Goal: Transaction & Acquisition: Purchase product/service

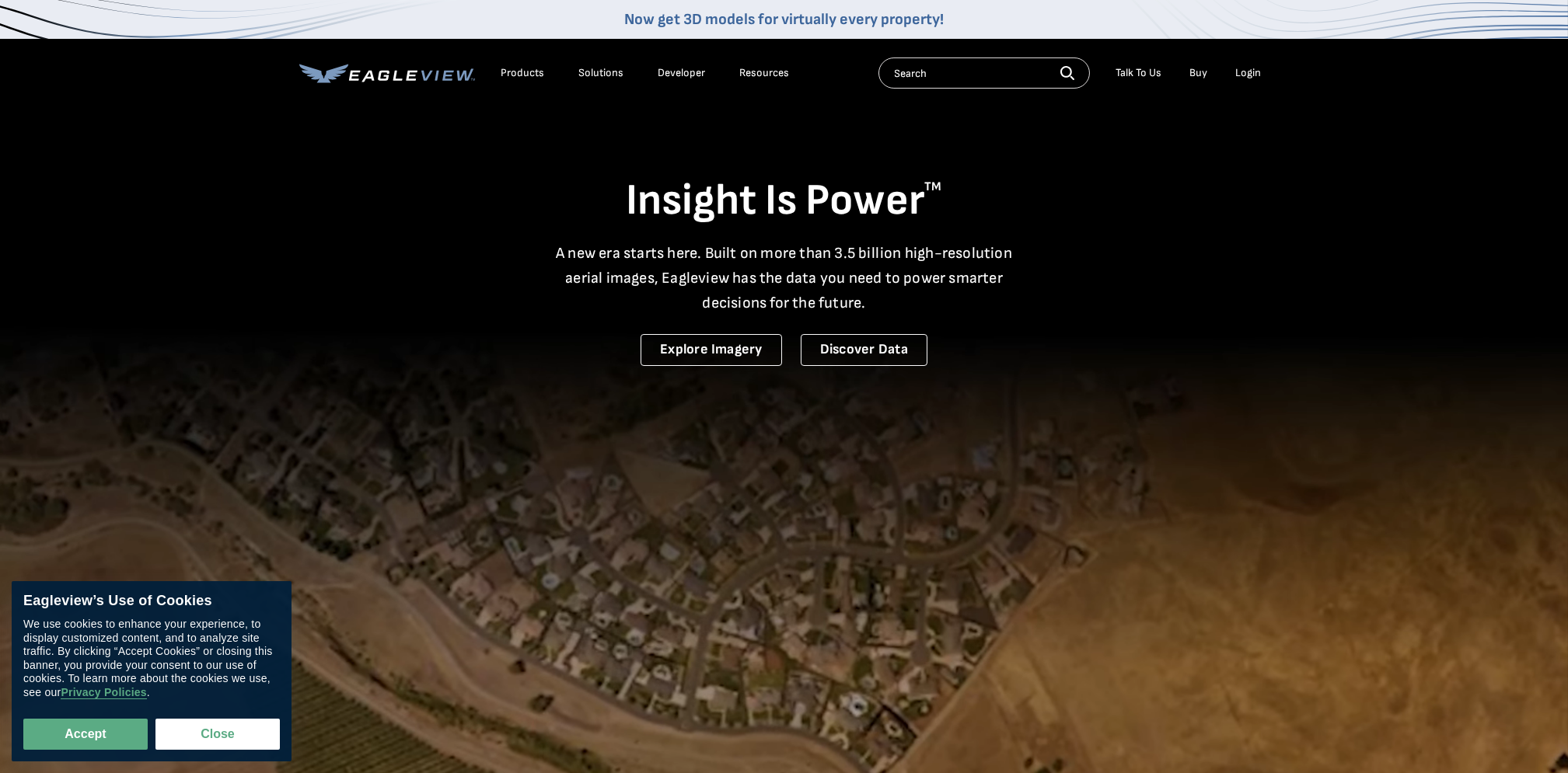
click at [1256, 75] on div "Login" at bounding box center [1248, 73] width 26 height 14
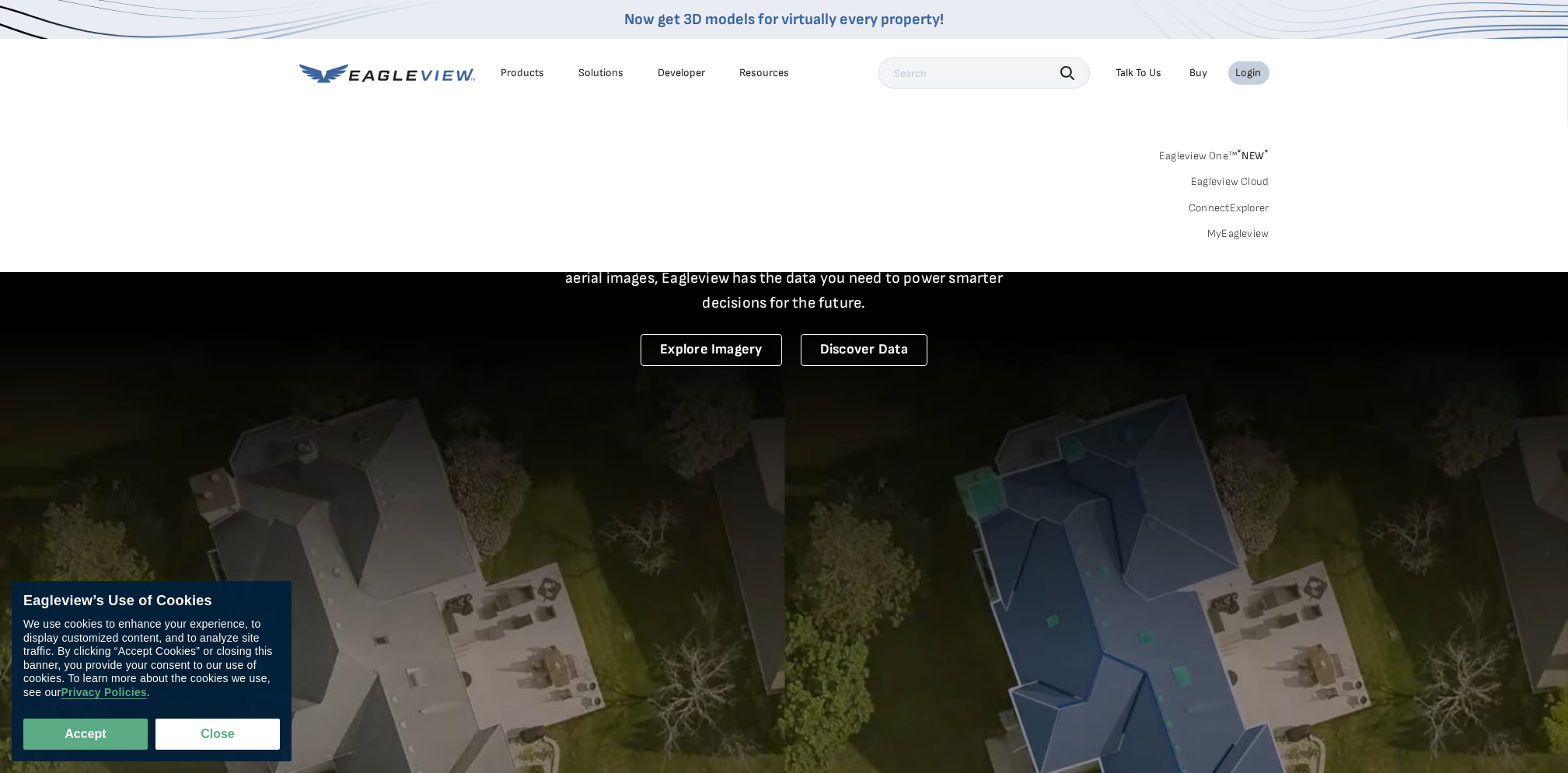
click at [1227, 234] on link "MyEagleview" at bounding box center [1237, 234] width 62 height 14
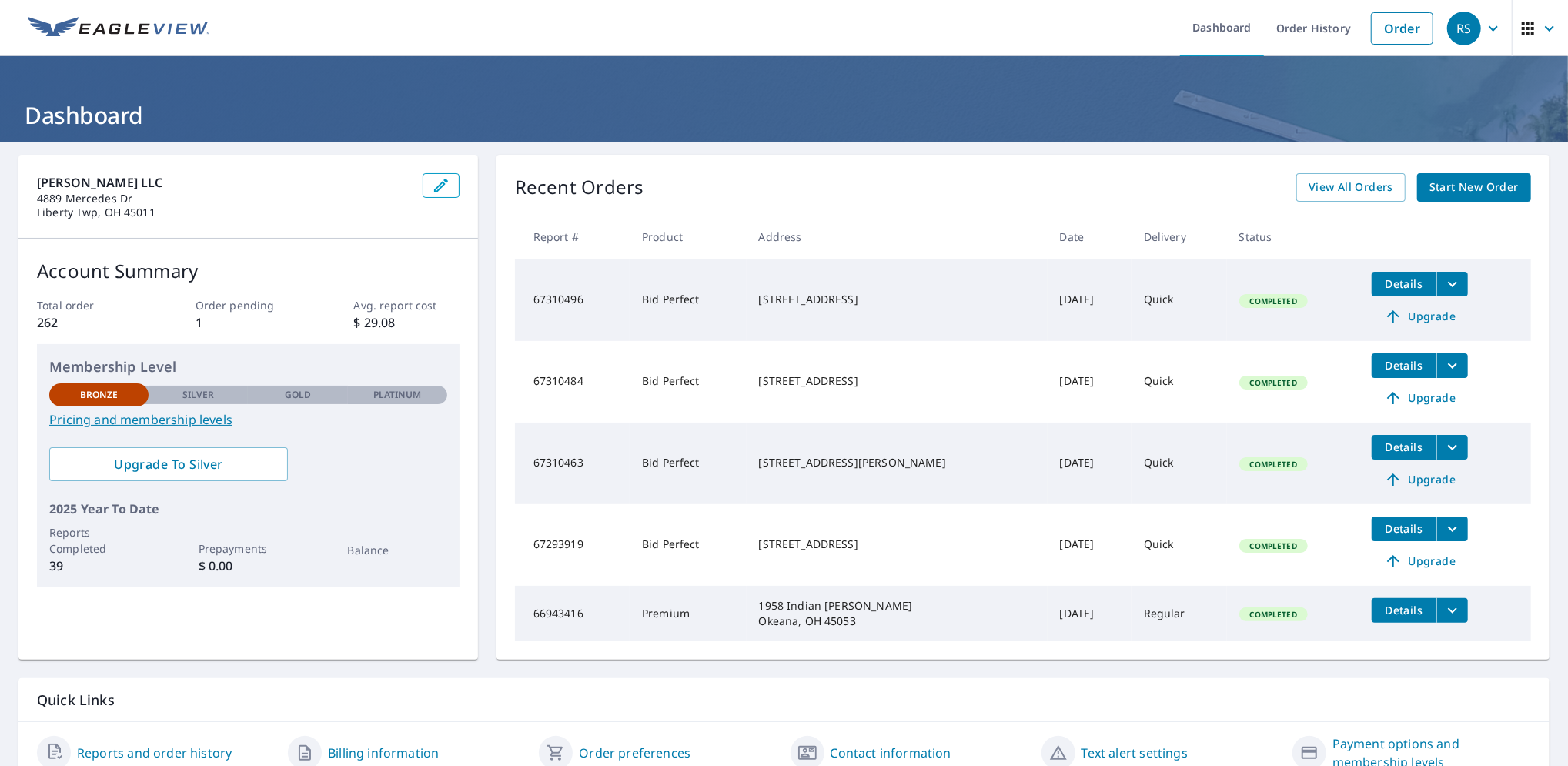
click at [940, 184] on div "Recent Orders View All Orders Start New Order" at bounding box center [1023, 187] width 1016 height 28
click at [1457, 186] on span "Start New Order" at bounding box center [1474, 187] width 89 height 19
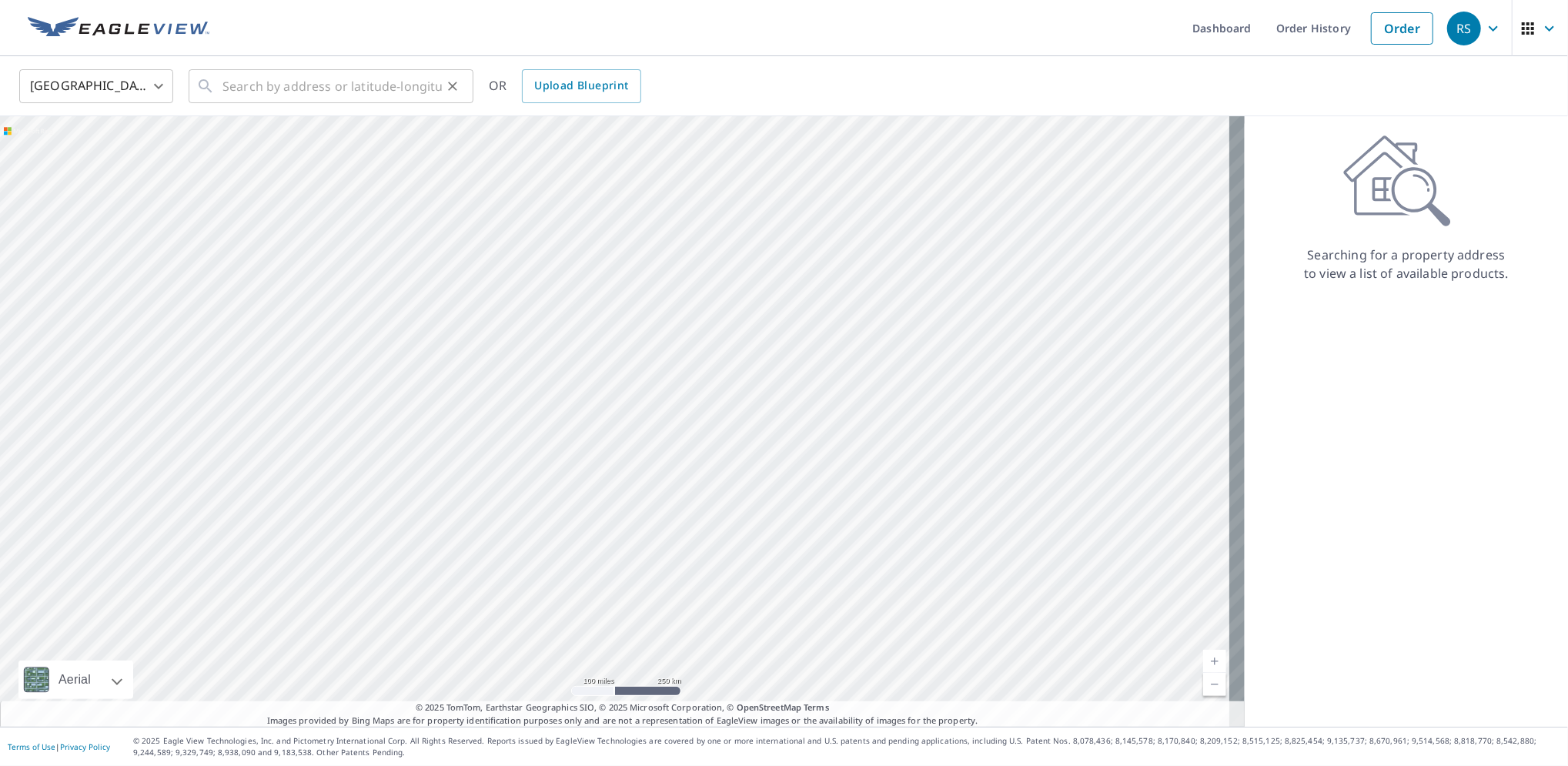
click at [218, 89] on div "​" at bounding box center [331, 87] width 285 height 34
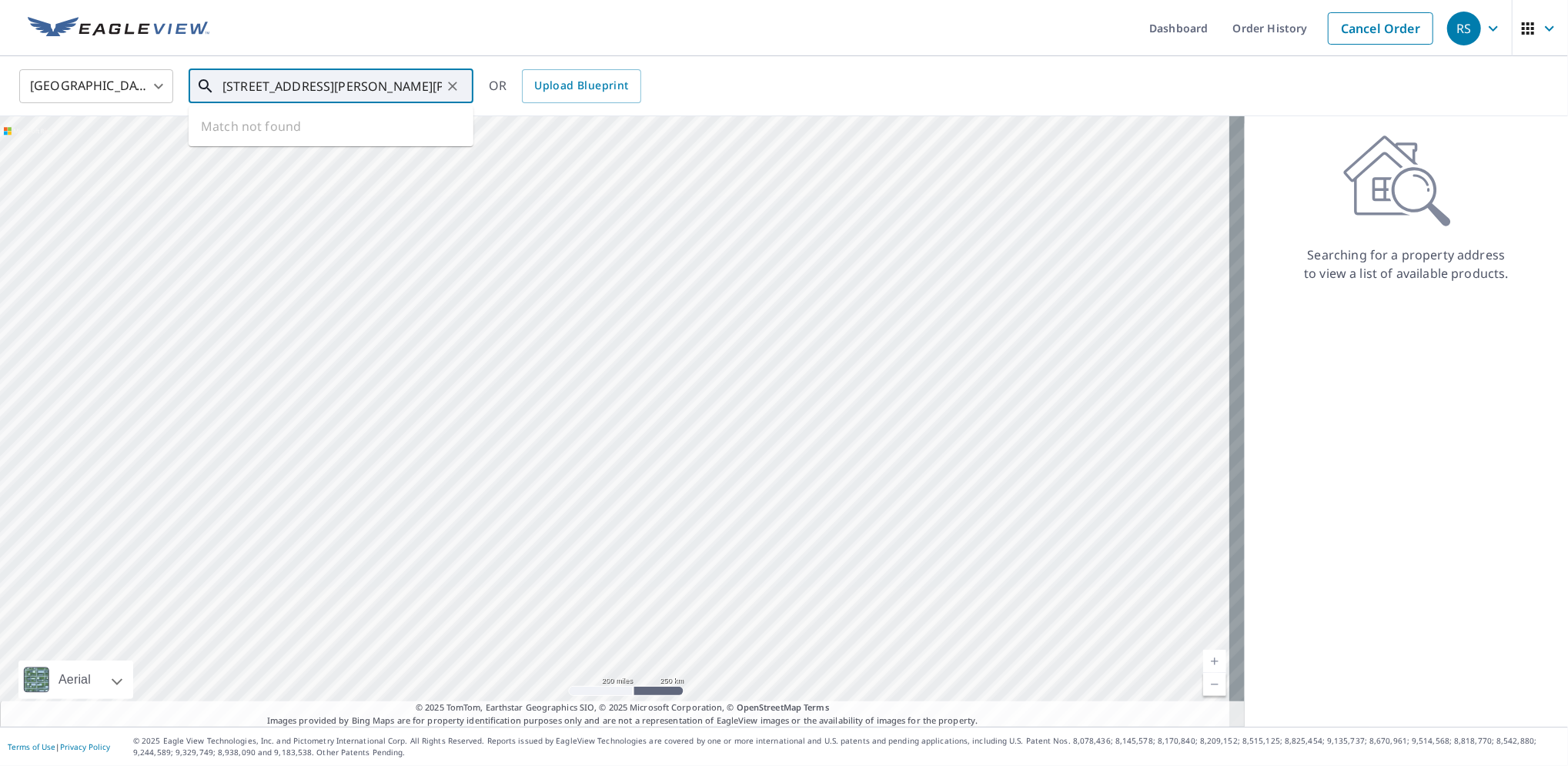
click at [297, 87] on input "5435 long hunter chase drive 45044" at bounding box center [332, 87] width 219 height 43
click at [277, 92] on input "5435 long hunter chase drive 45044" at bounding box center [332, 87] width 219 height 43
click at [231, 140] on div "5435 Longhunter Chase Dr Middletown, OH 45044" at bounding box center [340, 138] width 242 height 34
type input "5435 Longhunter Chase Dr Middletown, OH 45044"
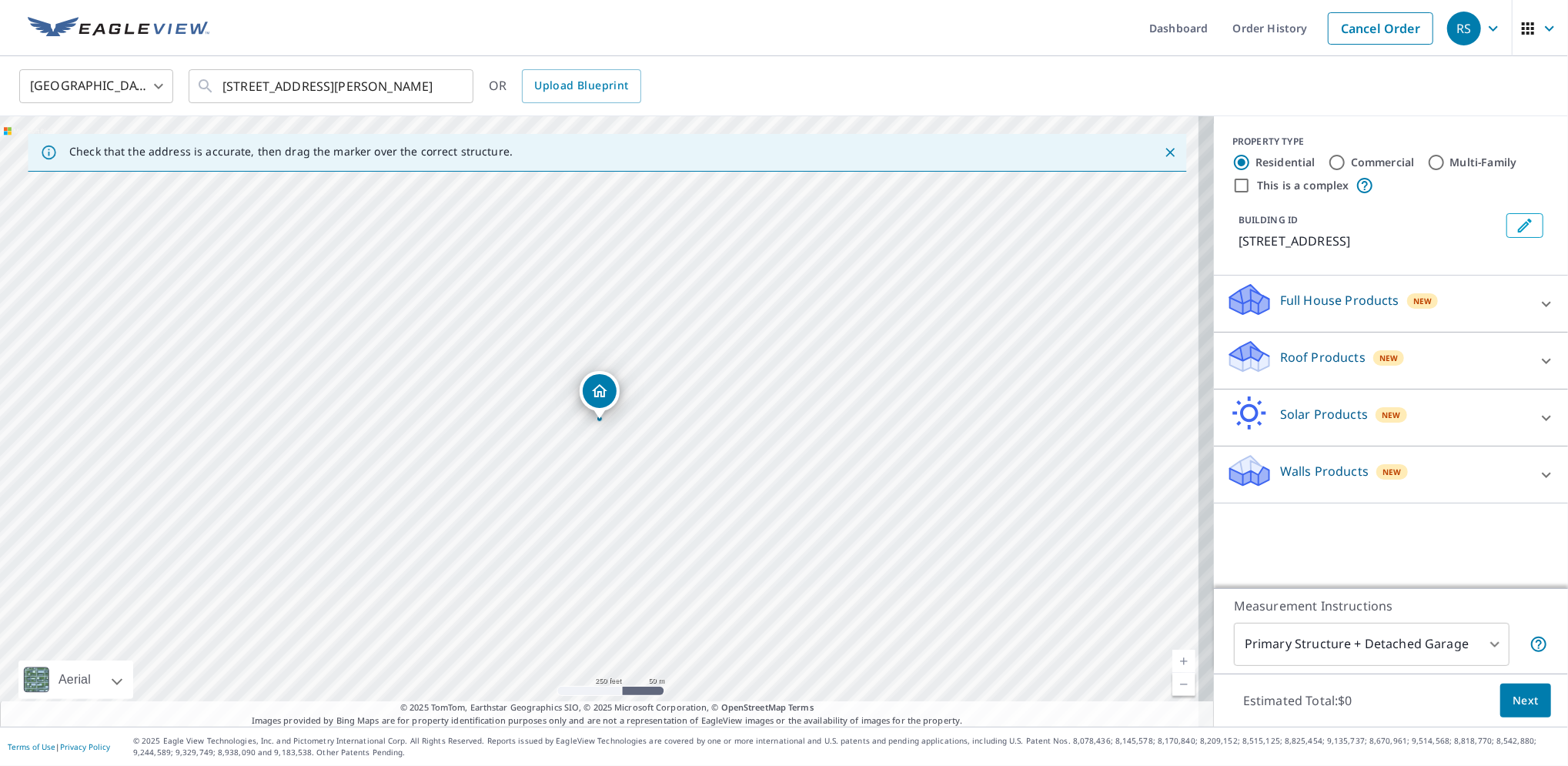
click at [1305, 367] on p "Roof Products" at bounding box center [1323, 358] width 86 height 19
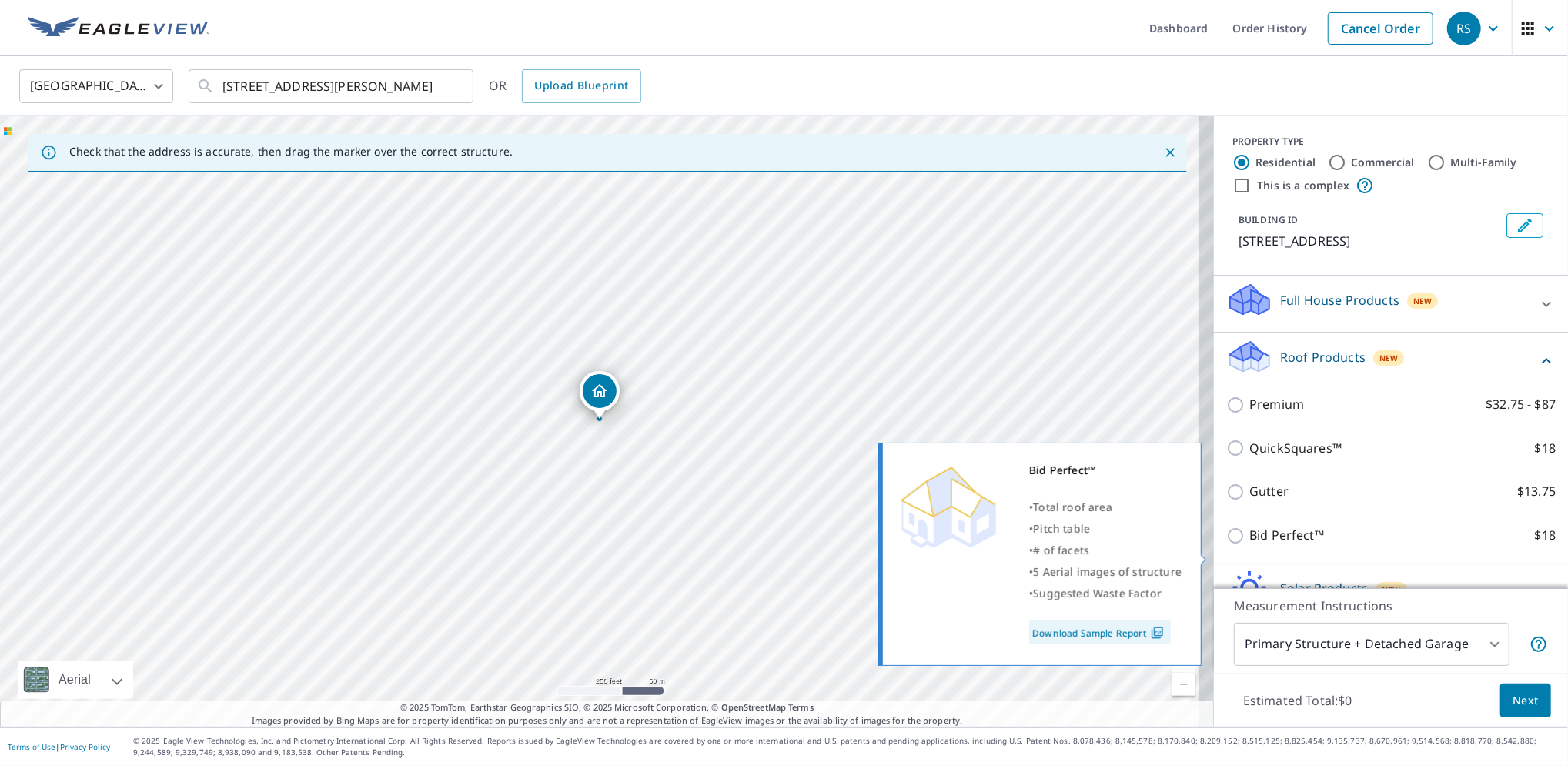
click at [1227, 545] on input "Bid Perfect™ $18" at bounding box center [1238, 536] width 24 height 19
checkbox input "true"
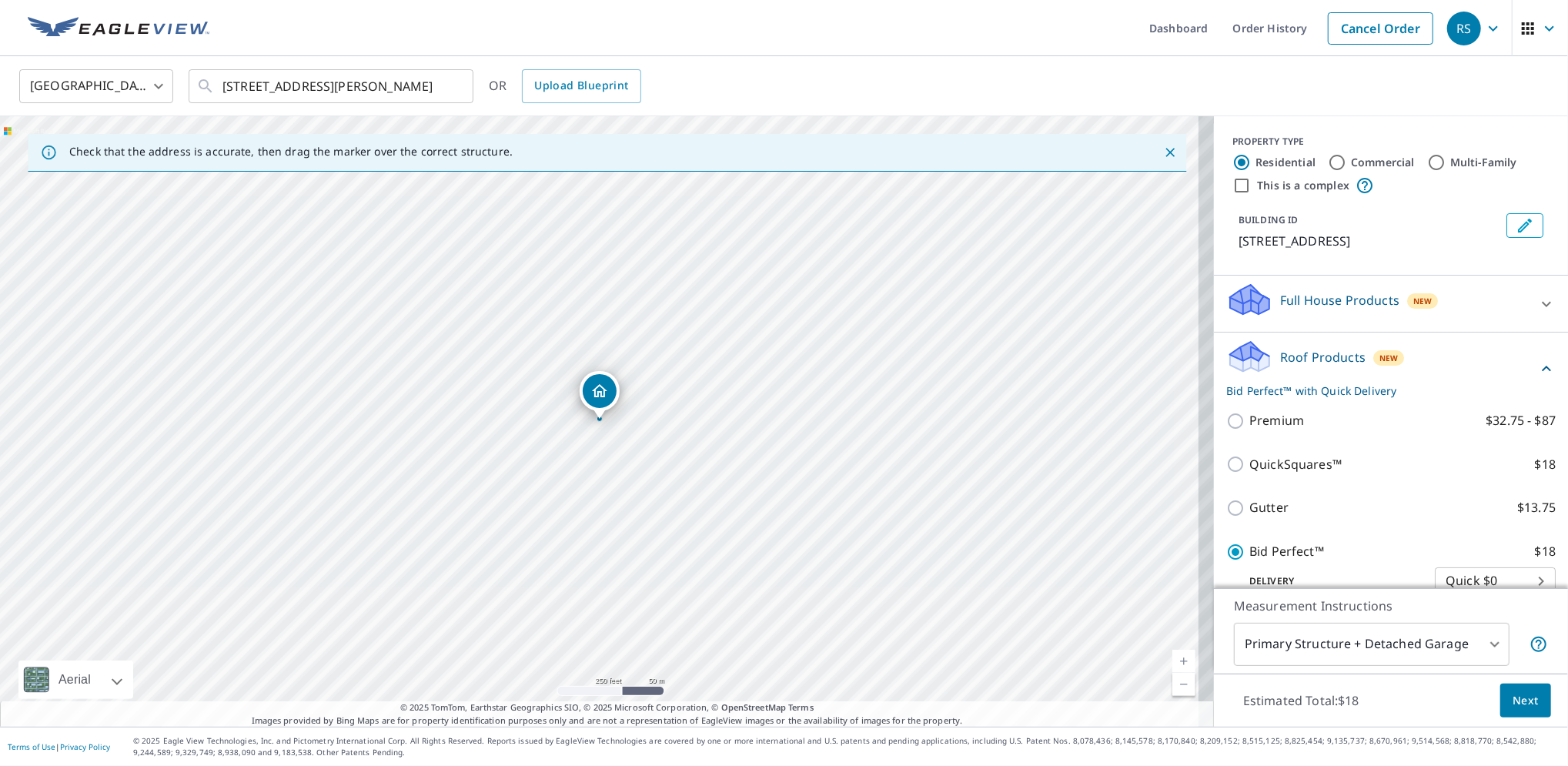
click at [1524, 699] on button "Next" at bounding box center [1526, 701] width 51 height 35
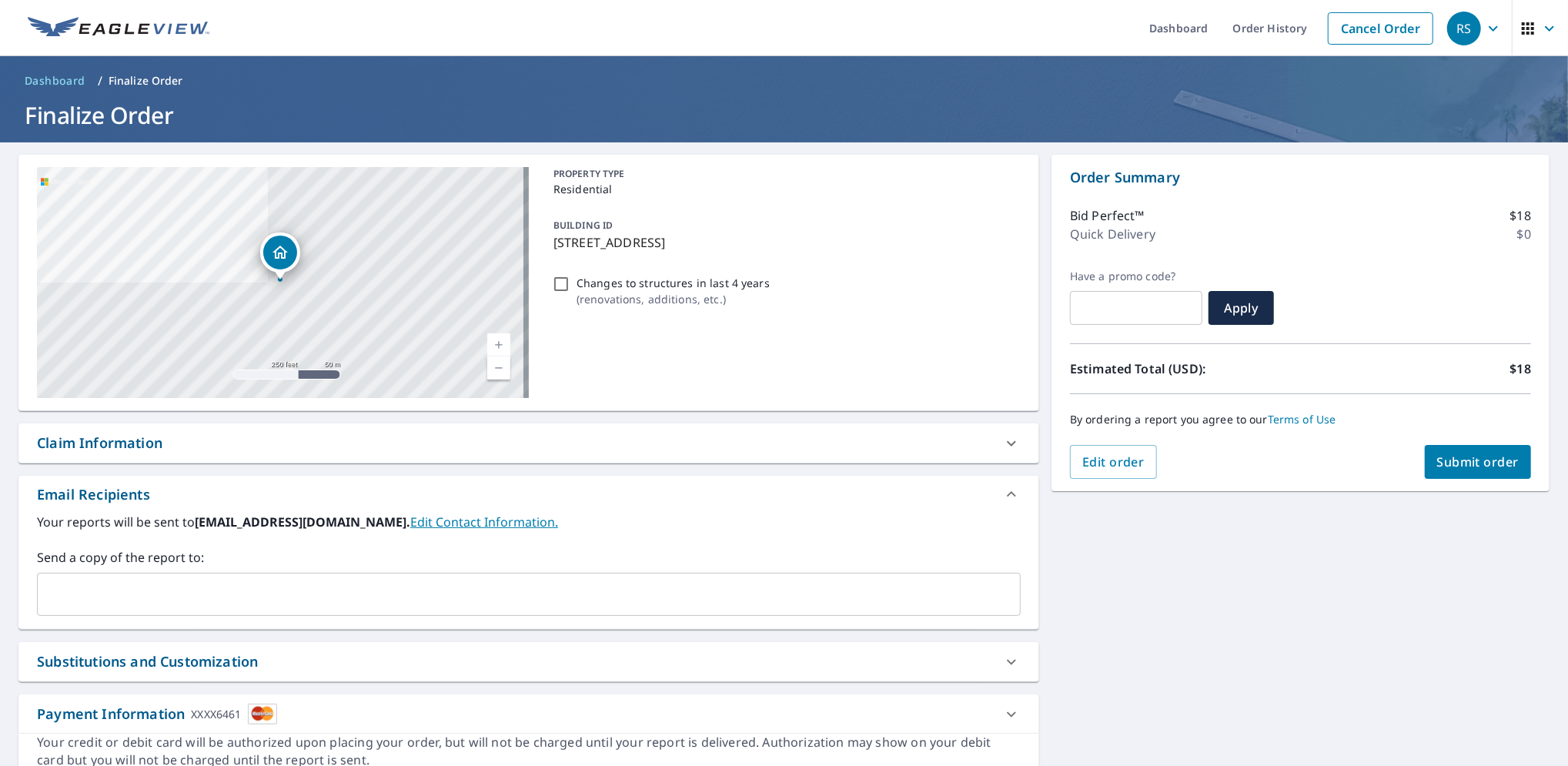
click at [1459, 465] on span "Submit order" at bounding box center [1479, 462] width 83 height 17
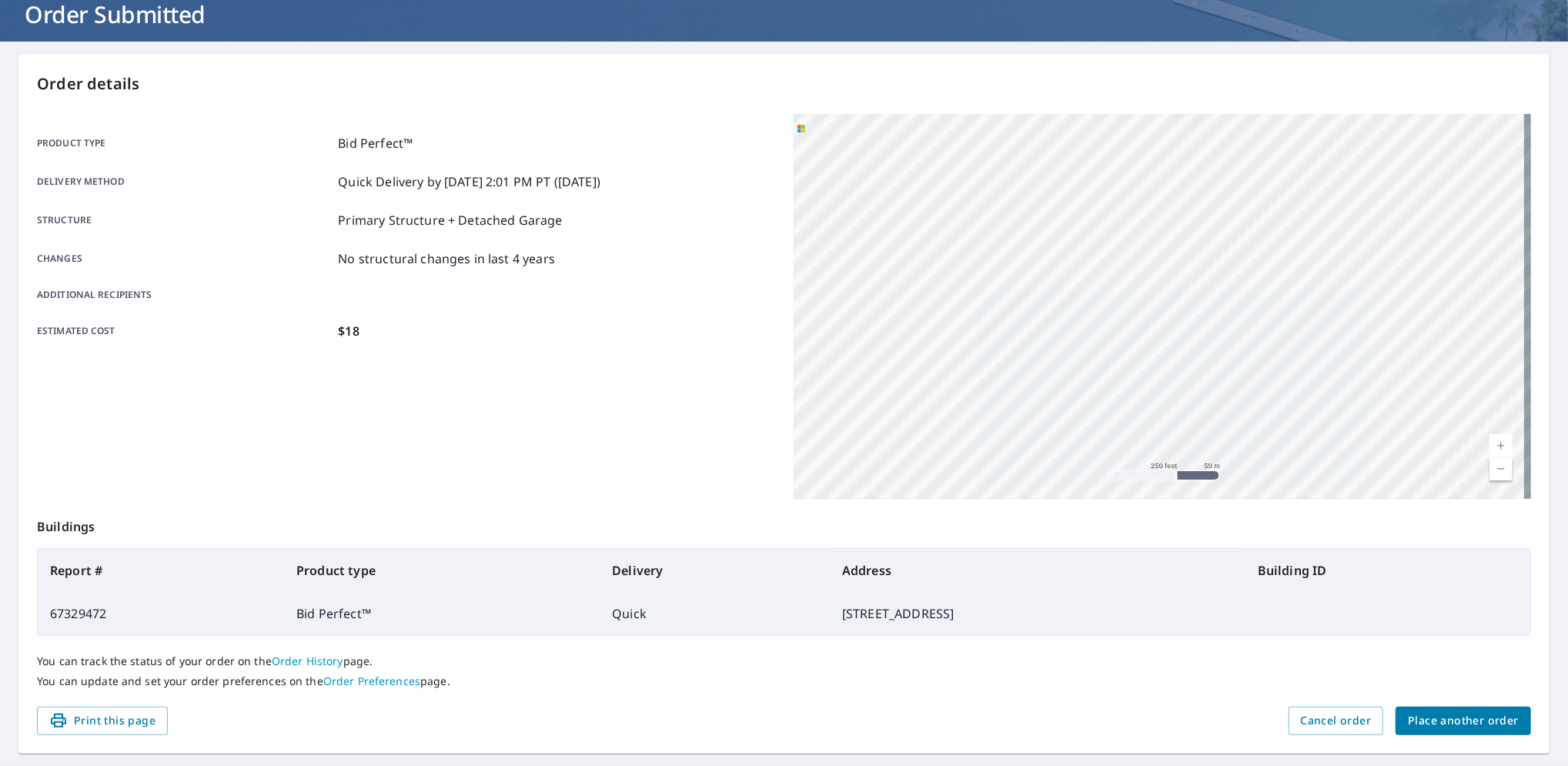
scroll to position [139, 0]
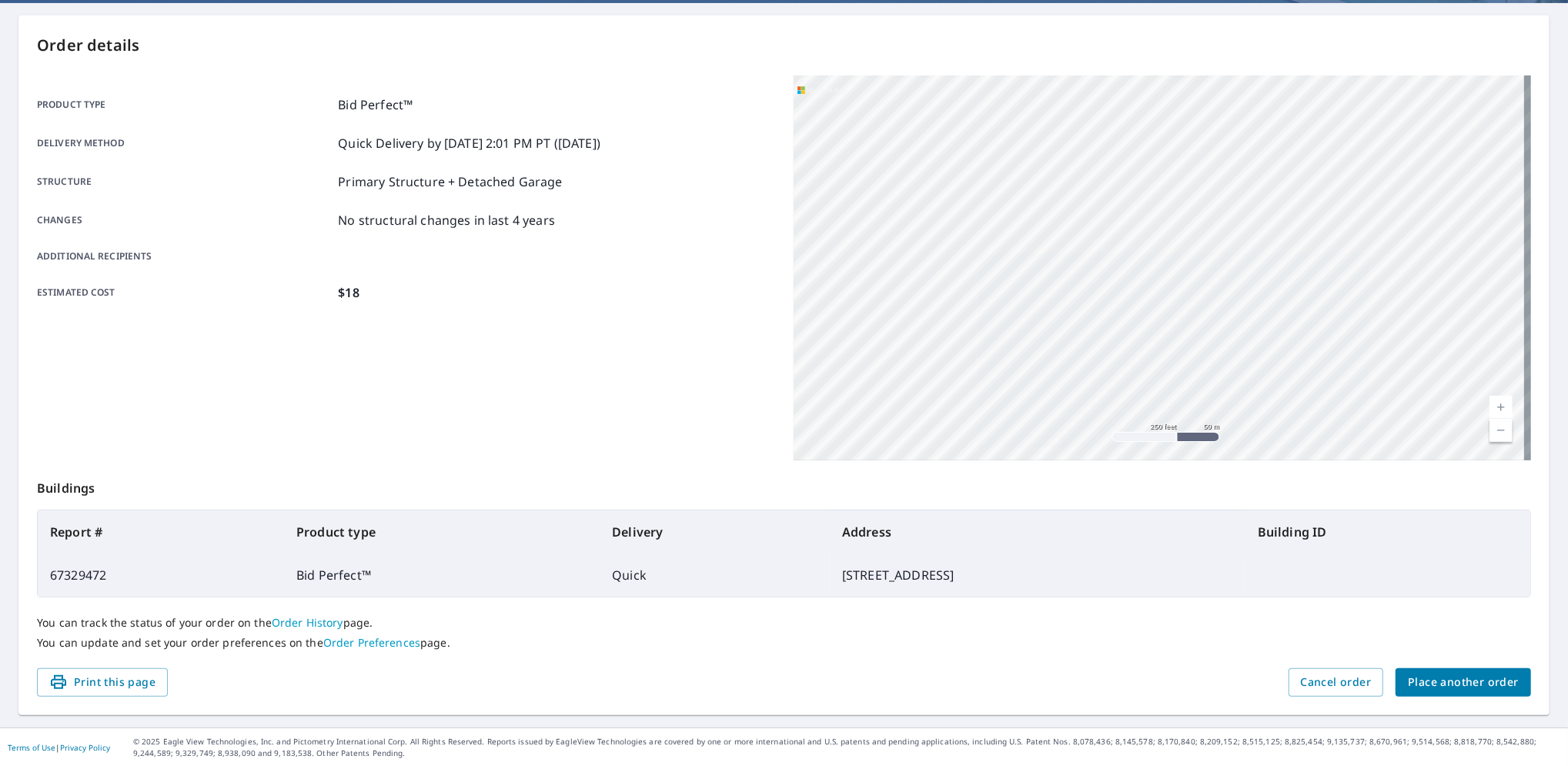
click at [1455, 681] on span "Place another order" at bounding box center [1464, 682] width 111 height 19
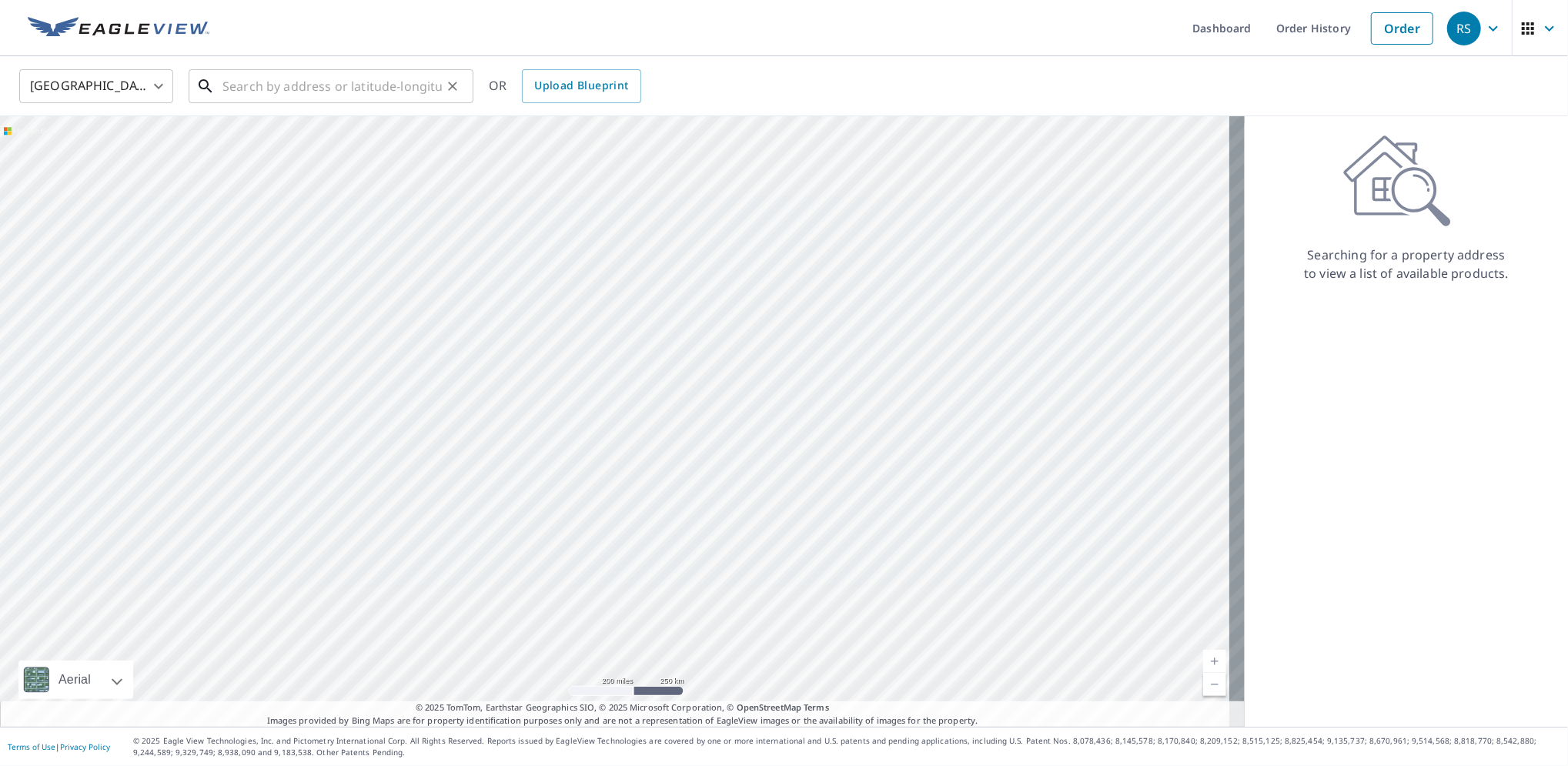
click at [226, 90] on input "text" at bounding box center [332, 87] width 219 height 43
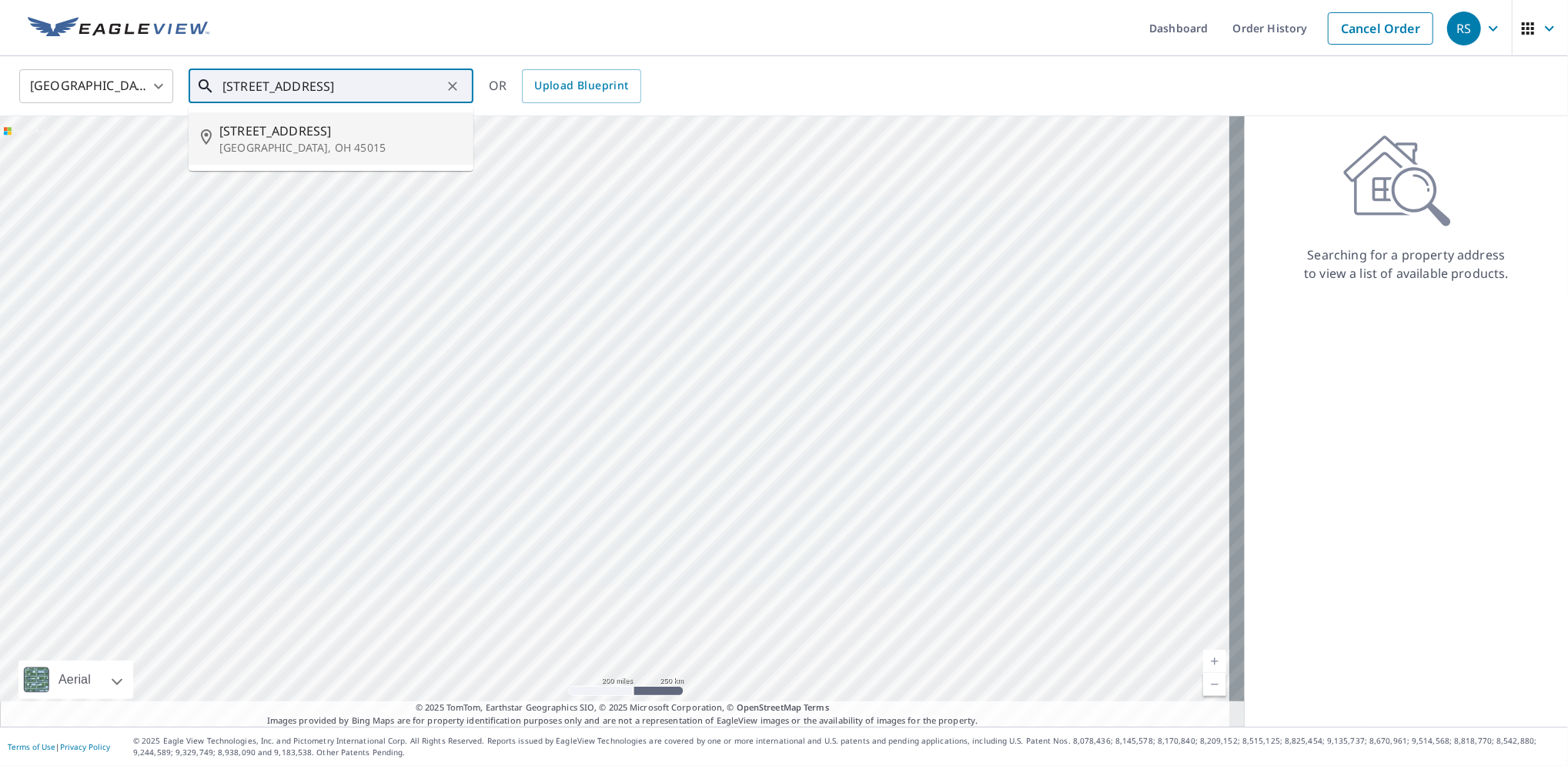
click at [259, 134] on span "2722 River Rd" at bounding box center [340, 131] width 242 height 19
type input "2722 River Rd Hamilton, OH 45015"
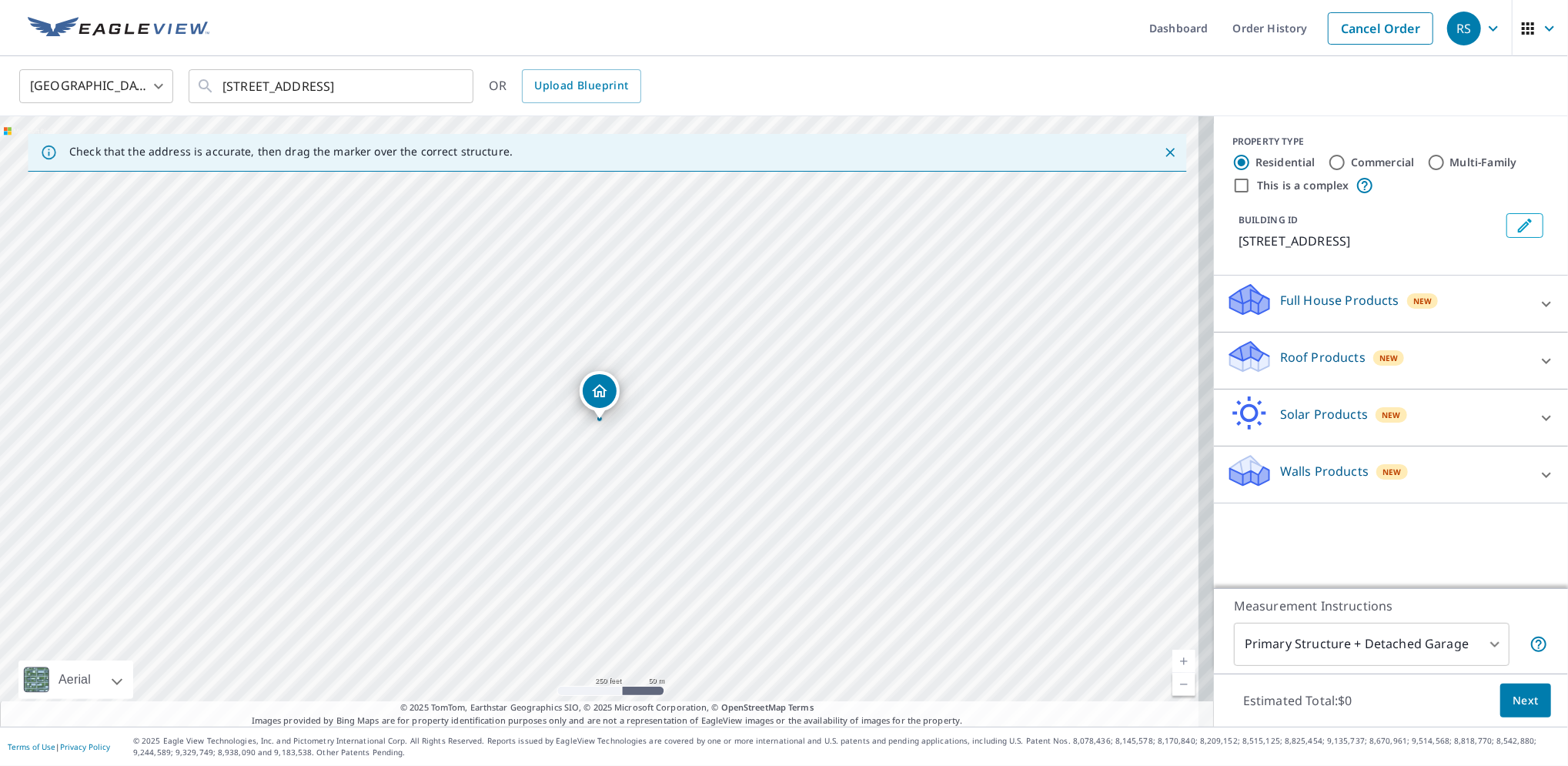
click at [1289, 359] on p "Roof Products" at bounding box center [1323, 358] width 86 height 19
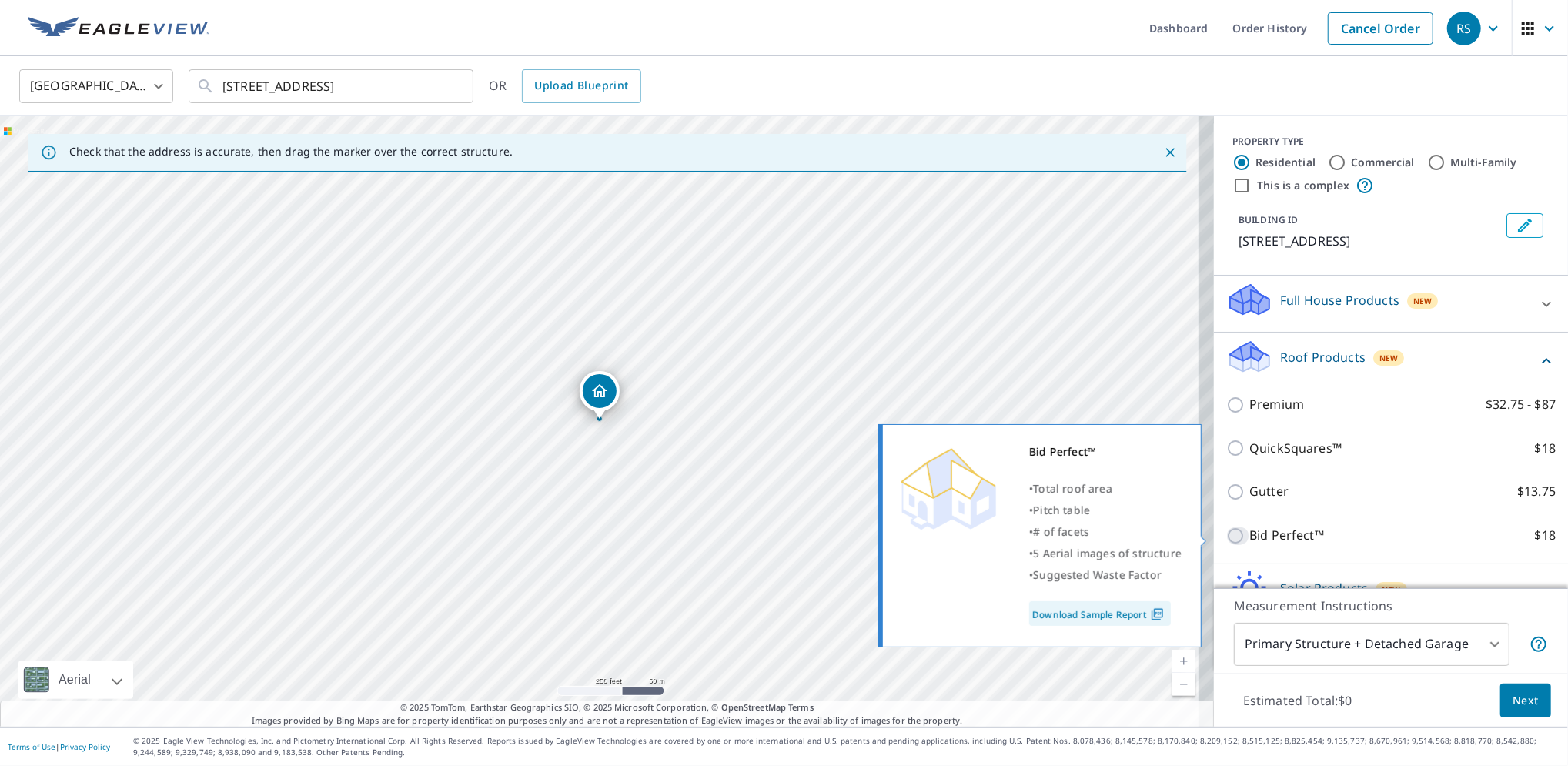
click at [1227, 535] on input "Bid Perfect™ $18" at bounding box center [1238, 536] width 24 height 19
checkbox input "true"
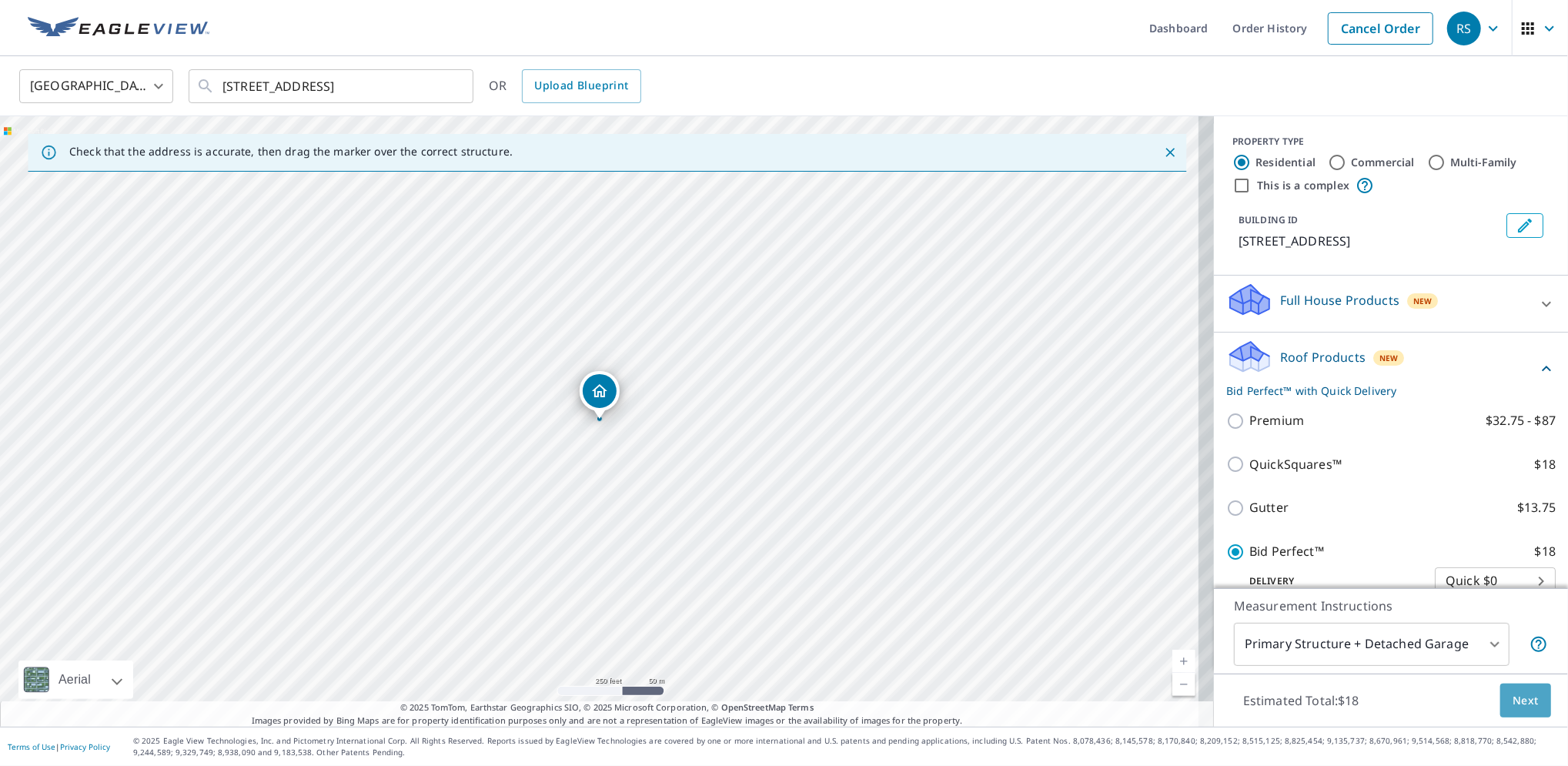
click at [1516, 694] on span "Next" at bounding box center [1526, 701] width 26 height 19
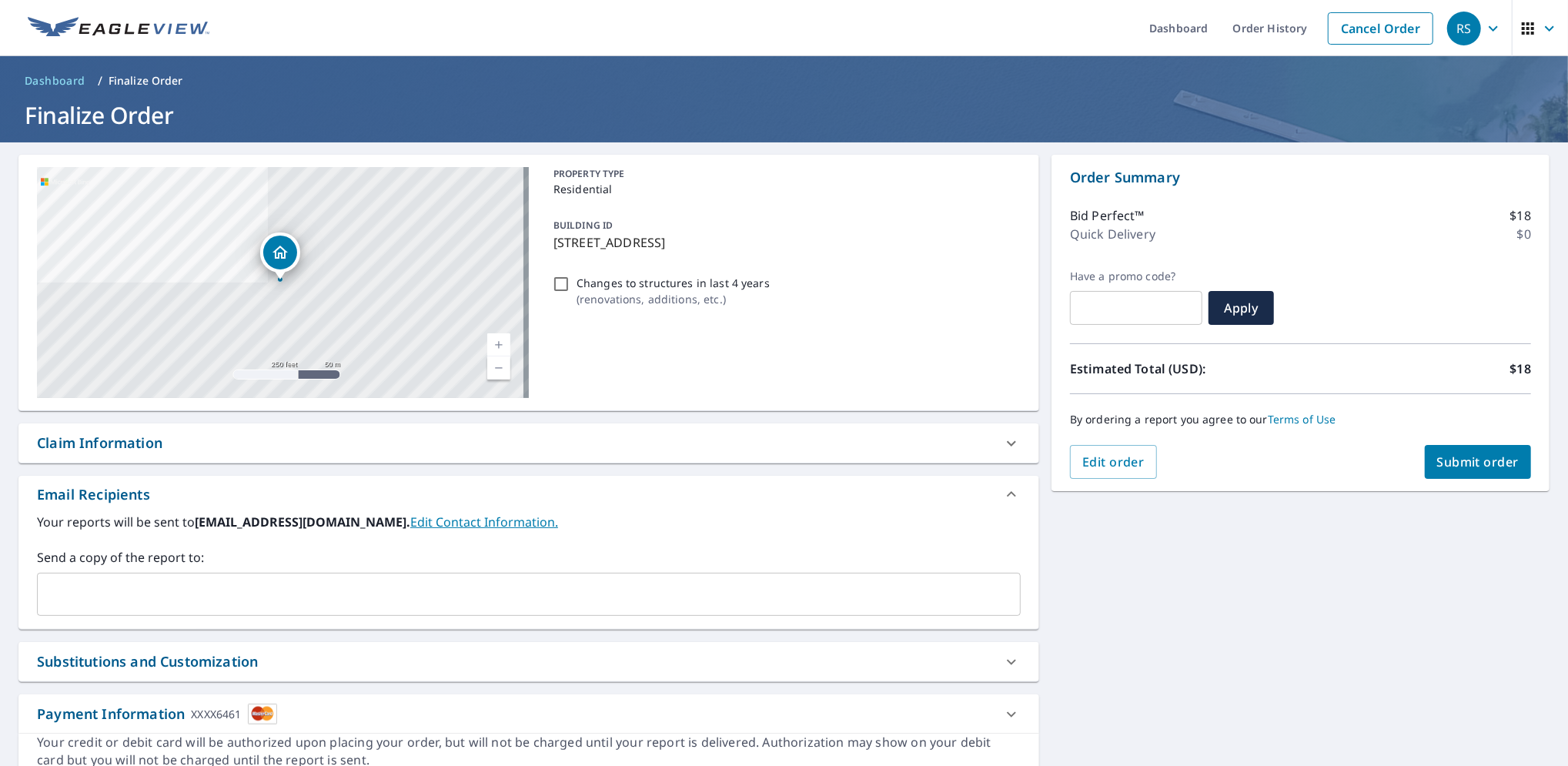
click at [1469, 469] on span "Submit order" at bounding box center [1479, 462] width 83 height 17
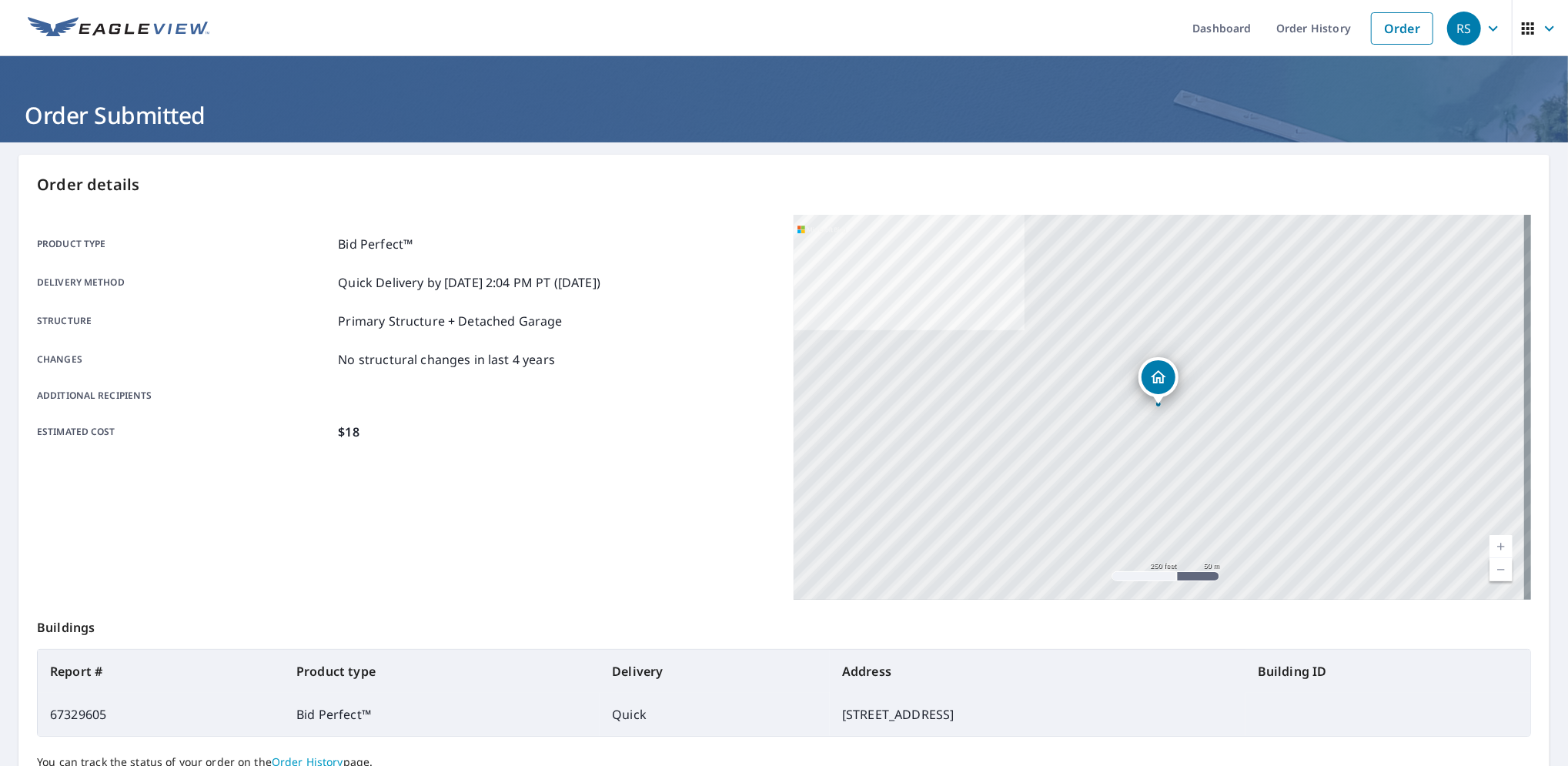
click at [1469, 469] on div "2722 River Rd Hamilton, OH 45015" at bounding box center [1163, 407] width 738 height 385
